Goal: Task Accomplishment & Management: Complete application form

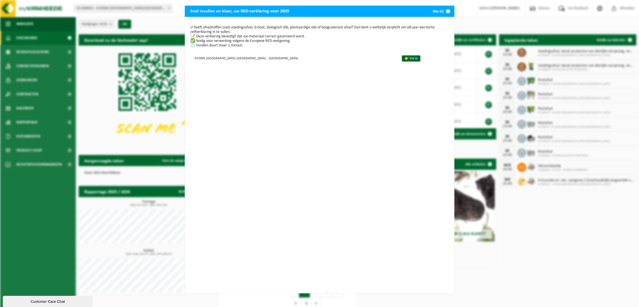
drag, startPoint x: 375, startPoint y: 60, endPoint x: 376, endPoint y: 63, distance: 4.2
click at [402, 60] on link "👉 Vul in" at bounding box center [411, 58] width 19 height 6
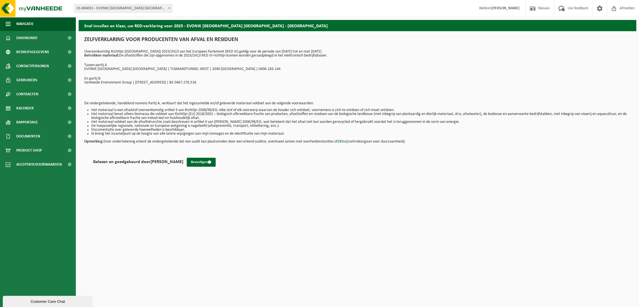
drag, startPoint x: 87, startPoint y: 161, endPoint x: 148, endPoint y: 215, distance: 82.0
click at [87, 161] on label "Gelezen en goedgekeurd door MURIELLE ROELS" at bounding box center [134, 162] width 98 height 8
click at [183, 155] on input "Gelezen en goedgekeurd door MURIELLE ROELS" at bounding box center [183, 155] width 0 height 0
checkbox input "true"
click at [195, 162] on button "Bevestigen" at bounding box center [201, 162] width 29 height 9
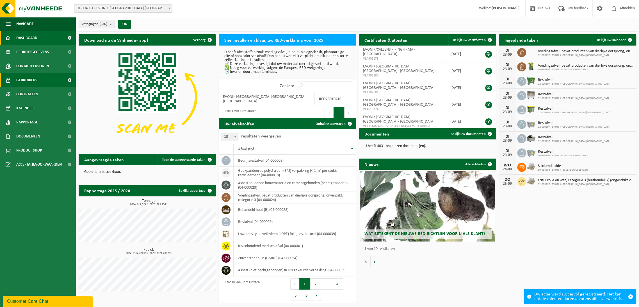
click at [25, 79] on span "Gebruikers" at bounding box center [26, 80] width 21 height 14
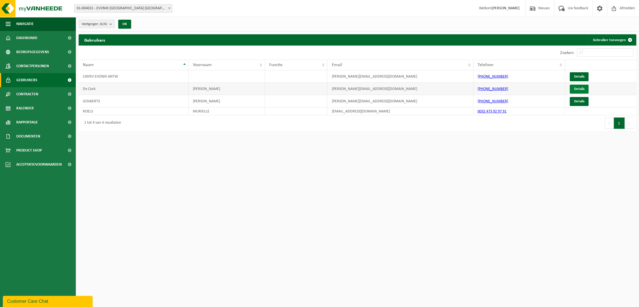
click at [584, 91] on link "Details" at bounding box center [579, 89] width 19 height 9
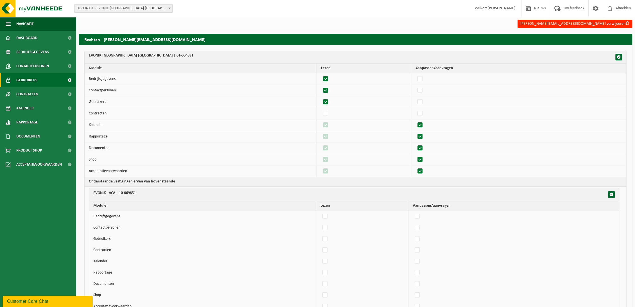
click at [29, 76] on span "Gebruikers" at bounding box center [26, 80] width 21 height 14
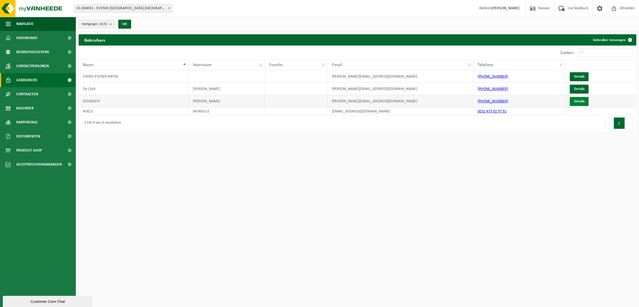
click at [577, 101] on link "Details" at bounding box center [579, 101] width 19 height 9
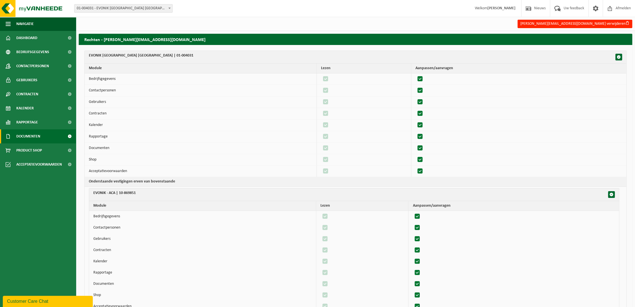
click at [31, 134] on span "Documenten" at bounding box center [28, 136] width 24 height 14
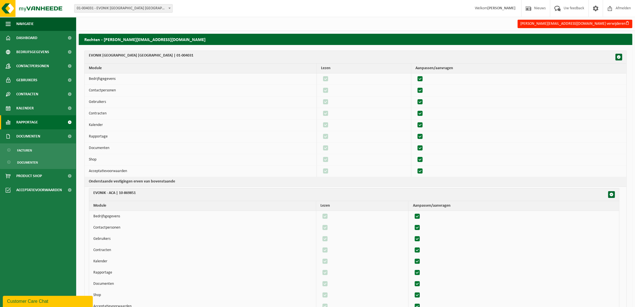
click at [26, 121] on span "Rapportage" at bounding box center [27, 122] width 22 height 14
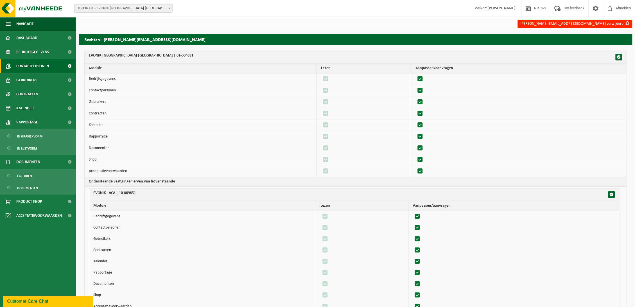
click at [29, 64] on span "Contactpersonen" at bounding box center [32, 66] width 33 height 14
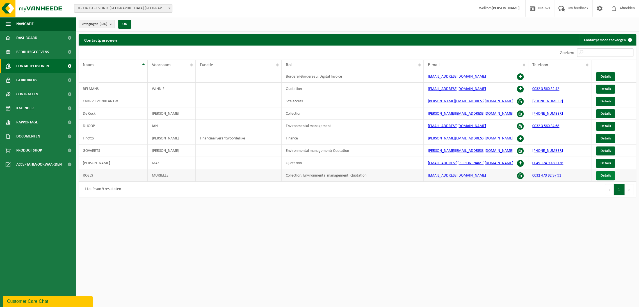
click at [603, 176] on span "Details" at bounding box center [606, 176] width 10 height 4
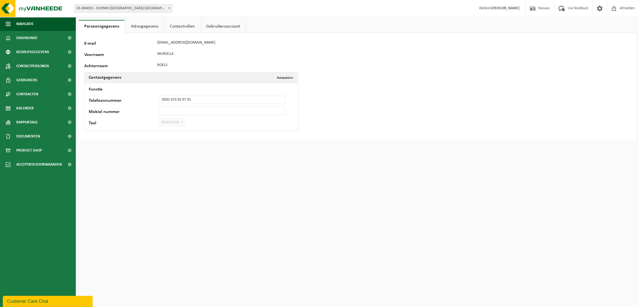
click at [188, 27] on link "Contactrollen" at bounding box center [182, 26] width 36 height 13
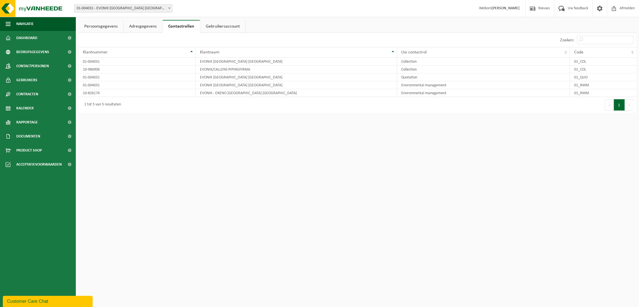
click at [136, 26] on link "Adresgegevens" at bounding box center [143, 26] width 39 height 13
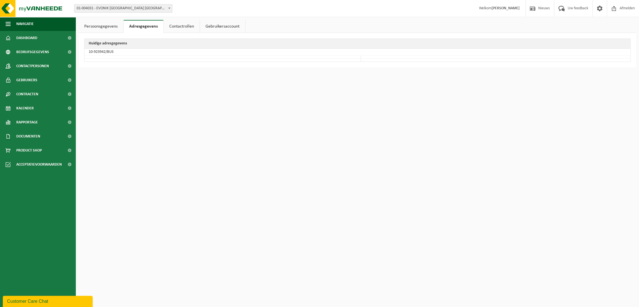
click at [241, 25] on li "Gebruikersaccount" at bounding box center [223, 26] width 46 height 13
click at [182, 23] on link "Contactrollen" at bounding box center [182, 26] width 36 height 13
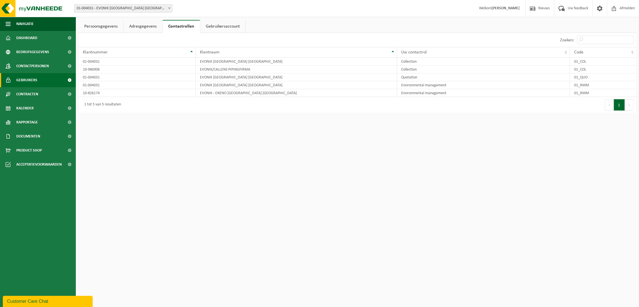
click at [31, 78] on span "Gebruikers" at bounding box center [26, 80] width 21 height 14
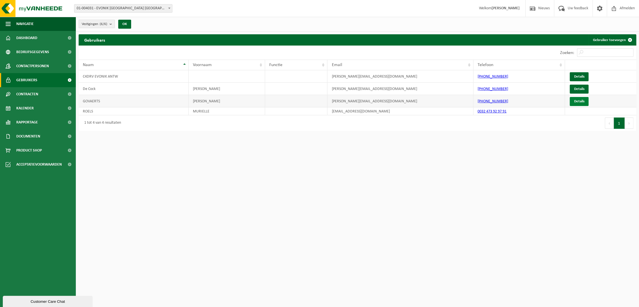
click at [582, 101] on link "Details" at bounding box center [579, 101] width 19 height 9
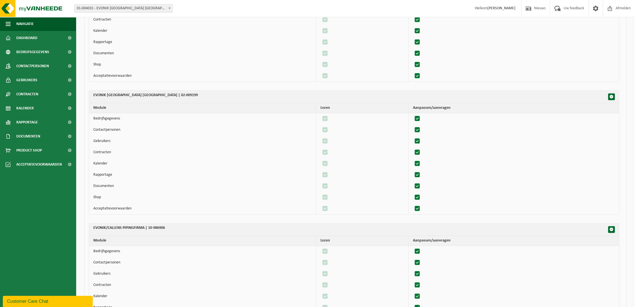
scroll to position [571, 0]
